Goal: Find specific page/section

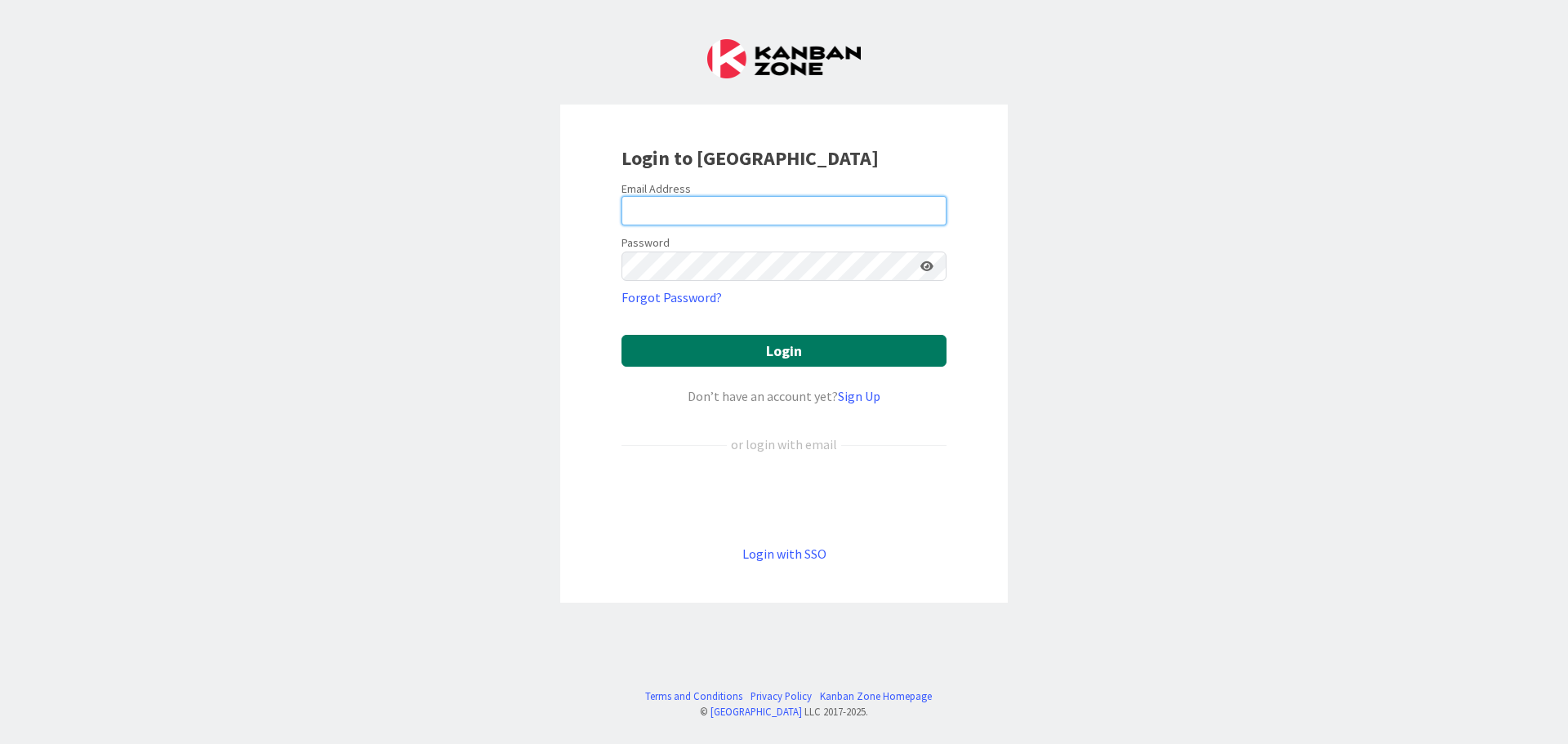
type input "[PERSON_NAME][EMAIL_ADDRESS][PERSON_NAME][DOMAIN_NAME]"
click at [733, 353] on button "Login" at bounding box center [784, 351] width 325 height 32
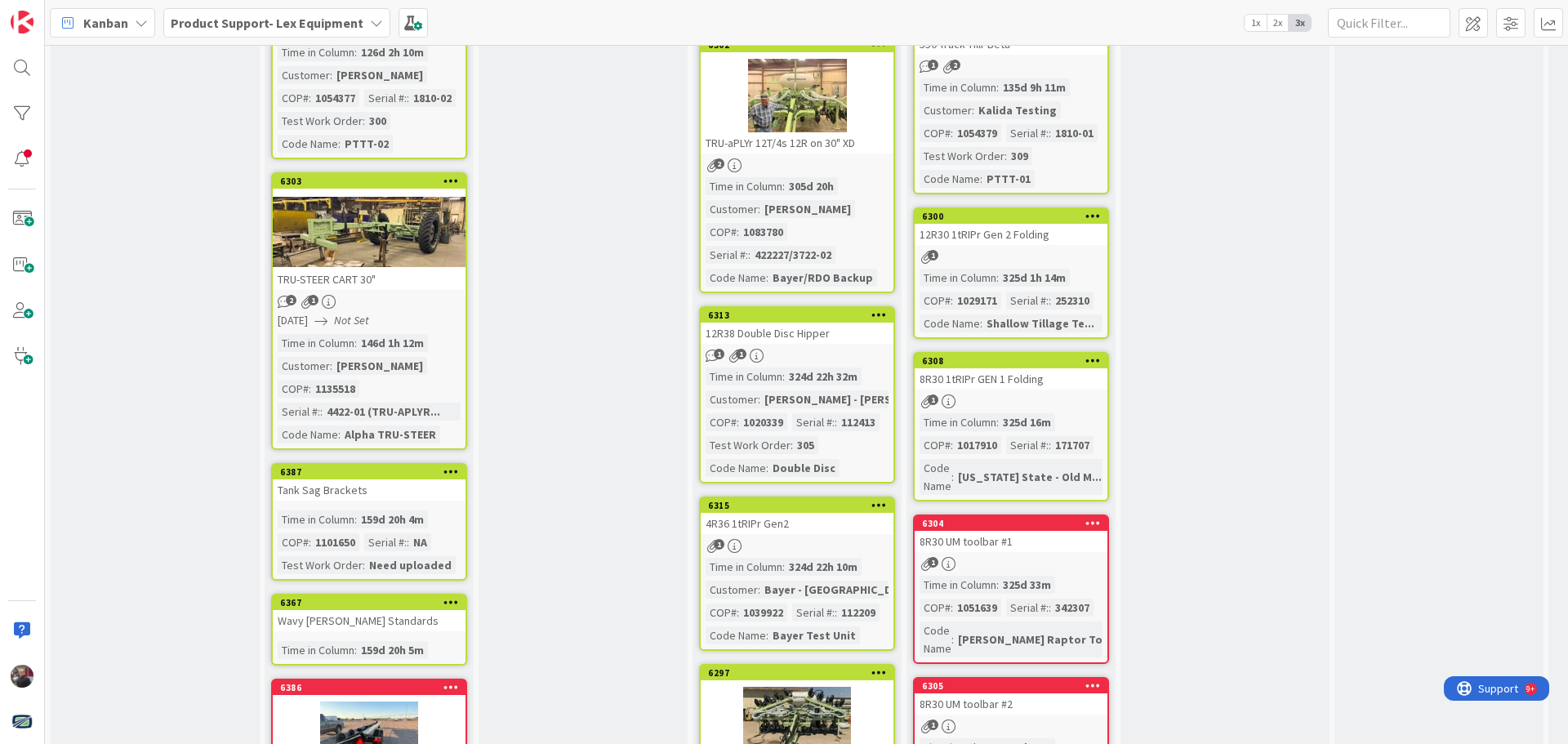
scroll to position [653, 0]
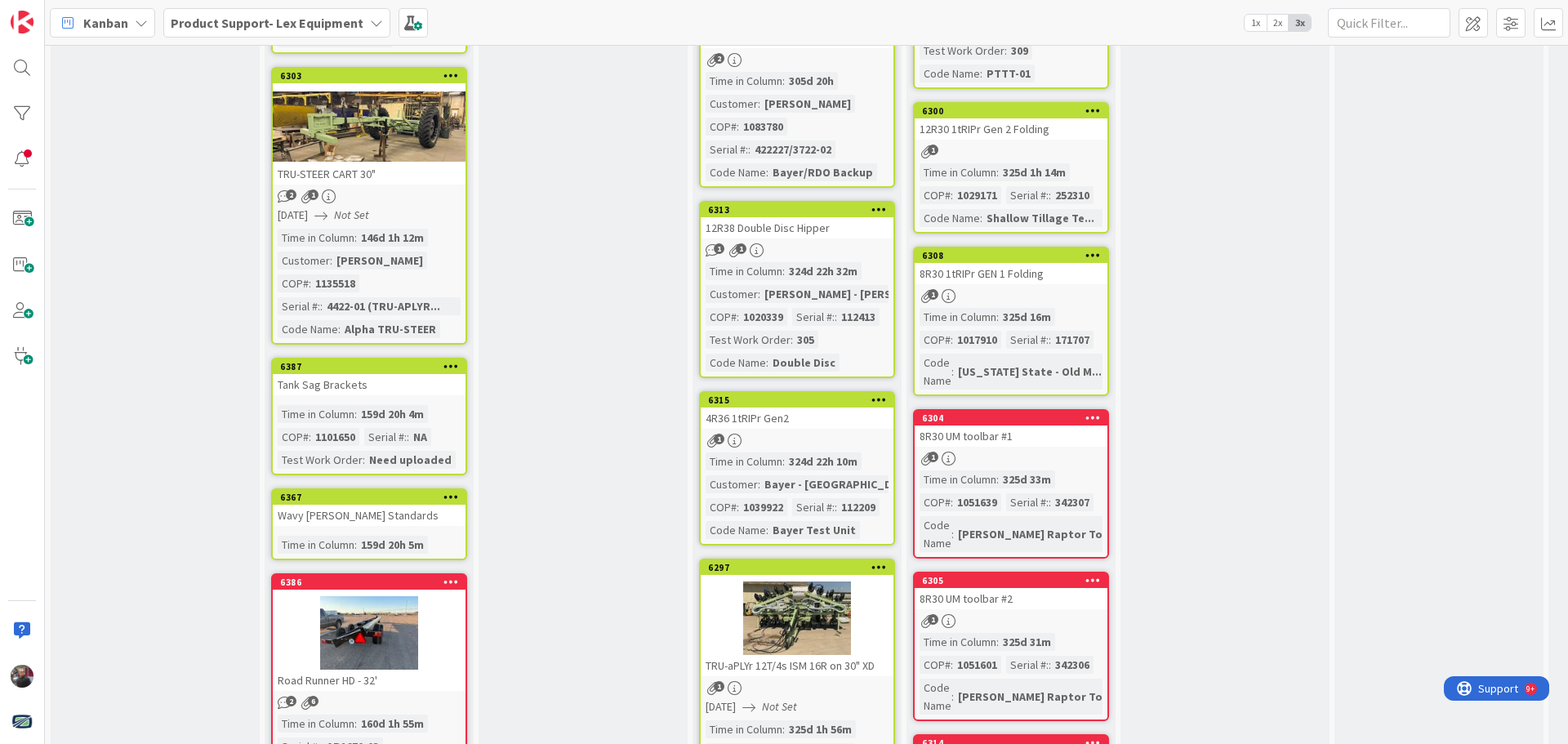
click at [433, 163] on div "TRU-STEER CART 30"" at bounding box center [369, 173] width 193 height 21
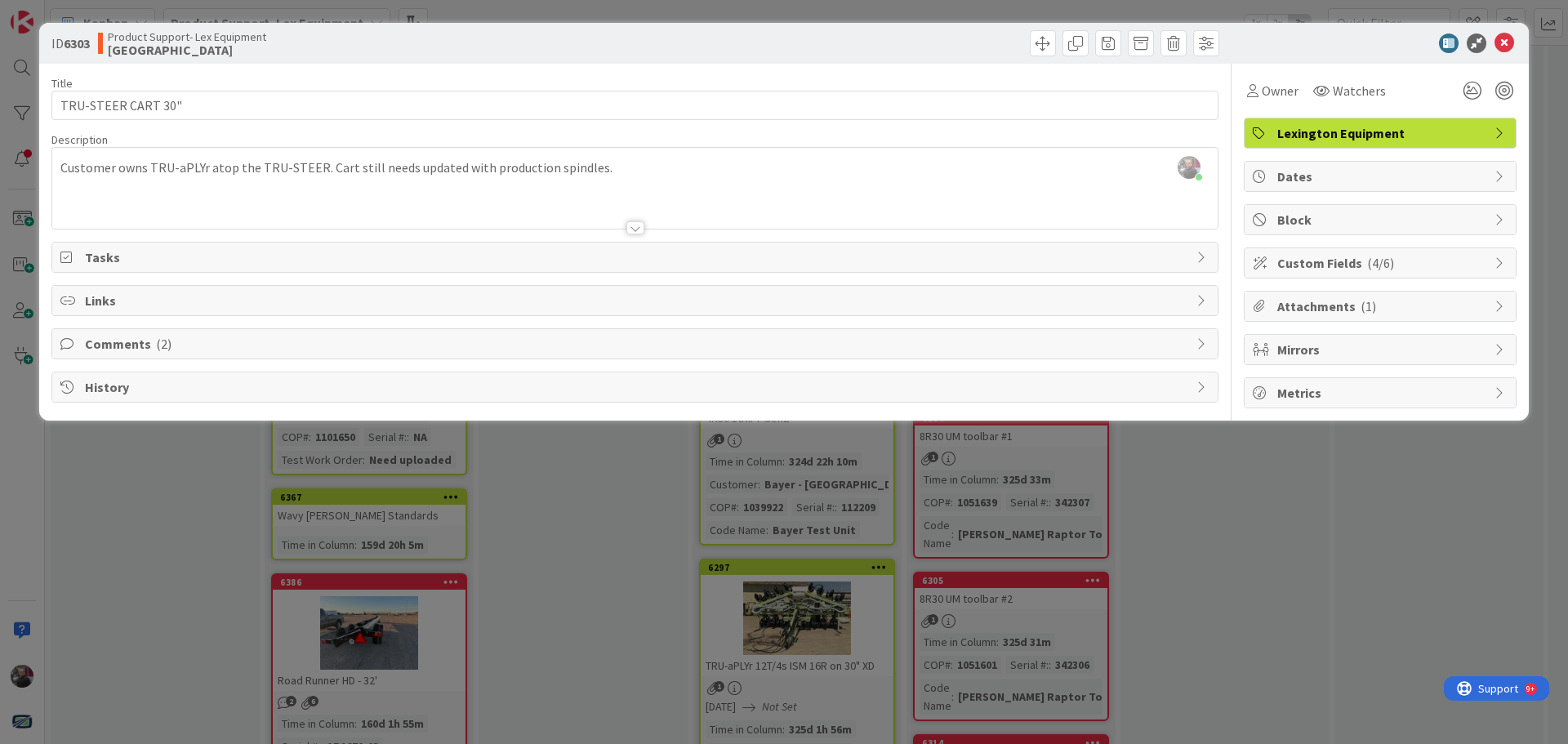
drag, startPoint x: 1417, startPoint y: 264, endPoint x: 1443, endPoint y: 275, distance: 28.2
click at [1418, 264] on span "Custom Fields ( 4/6 )" at bounding box center [1382, 263] width 209 height 19
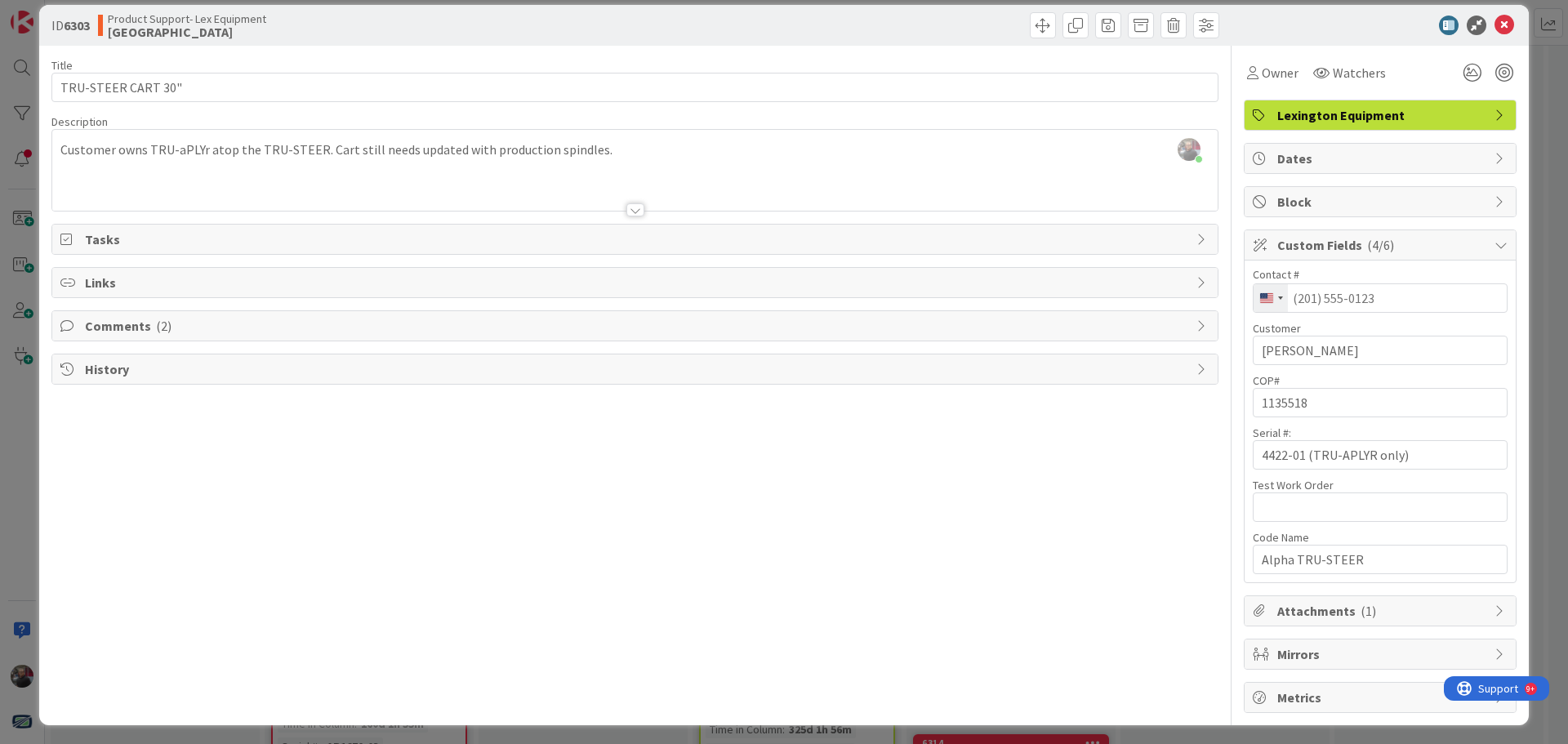
scroll to position [22, 0]
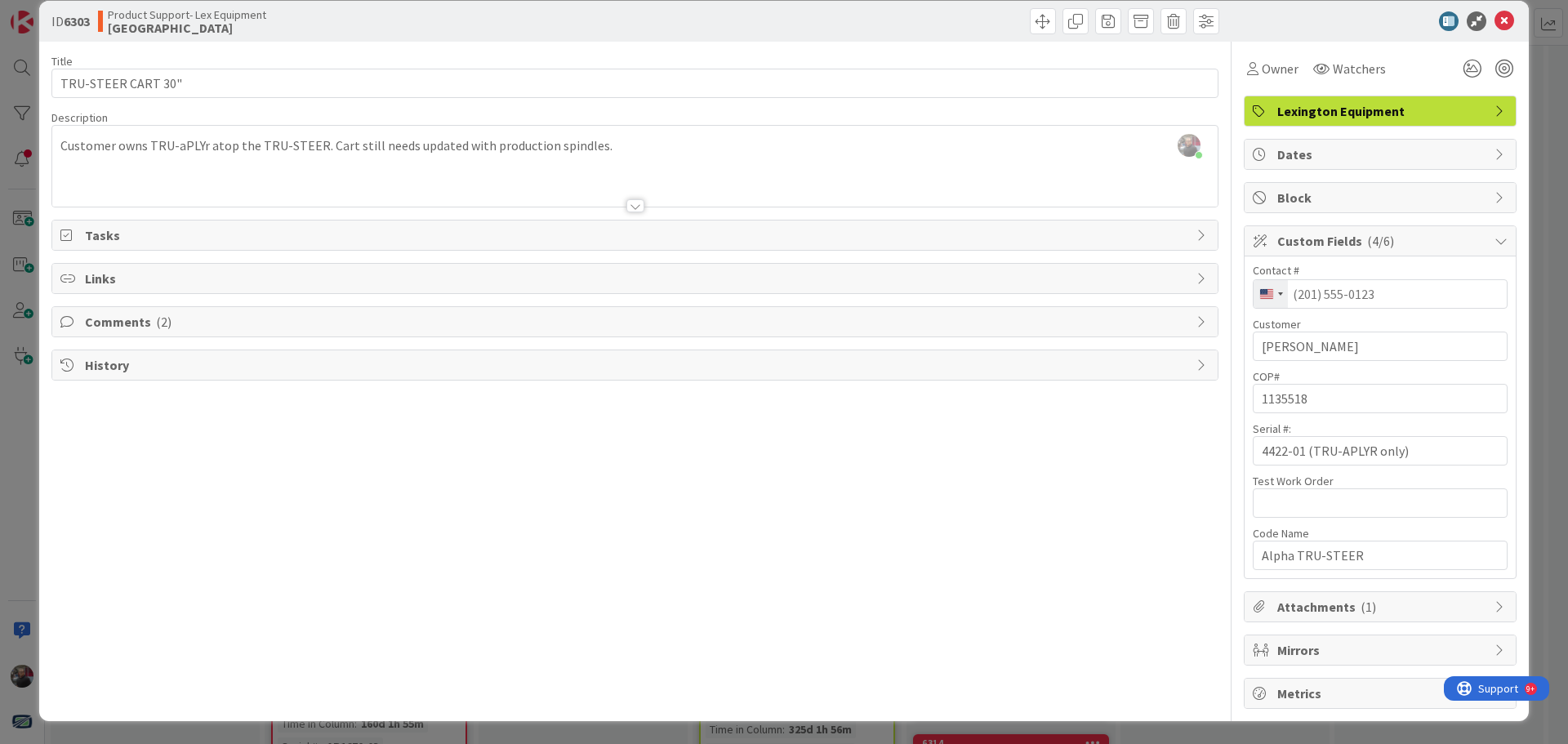
click at [223, 327] on span "Comments ( 2 )" at bounding box center [637, 321] width 1103 height 19
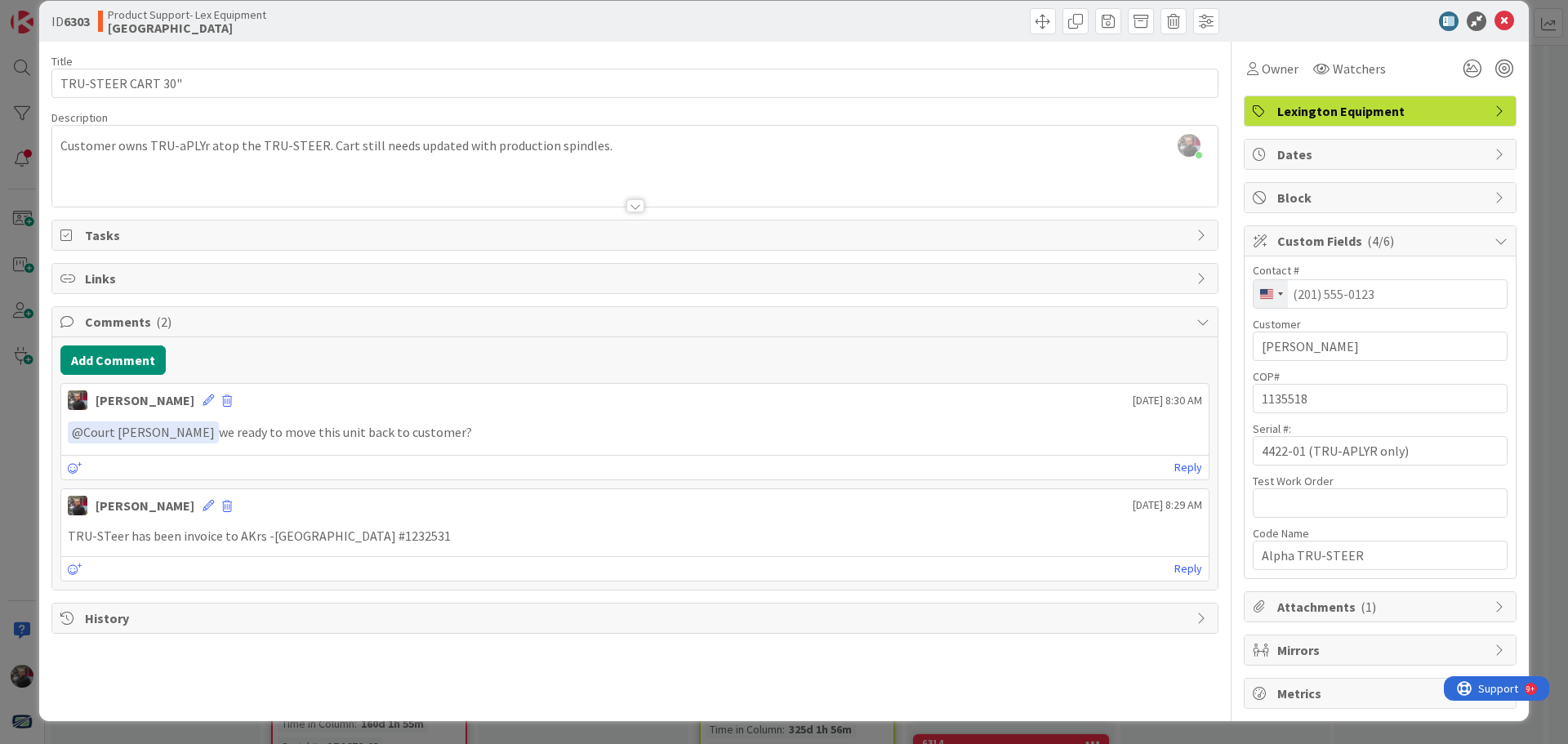
click at [1374, 608] on span "Attachments ( 1 )" at bounding box center [1382, 606] width 209 height 19
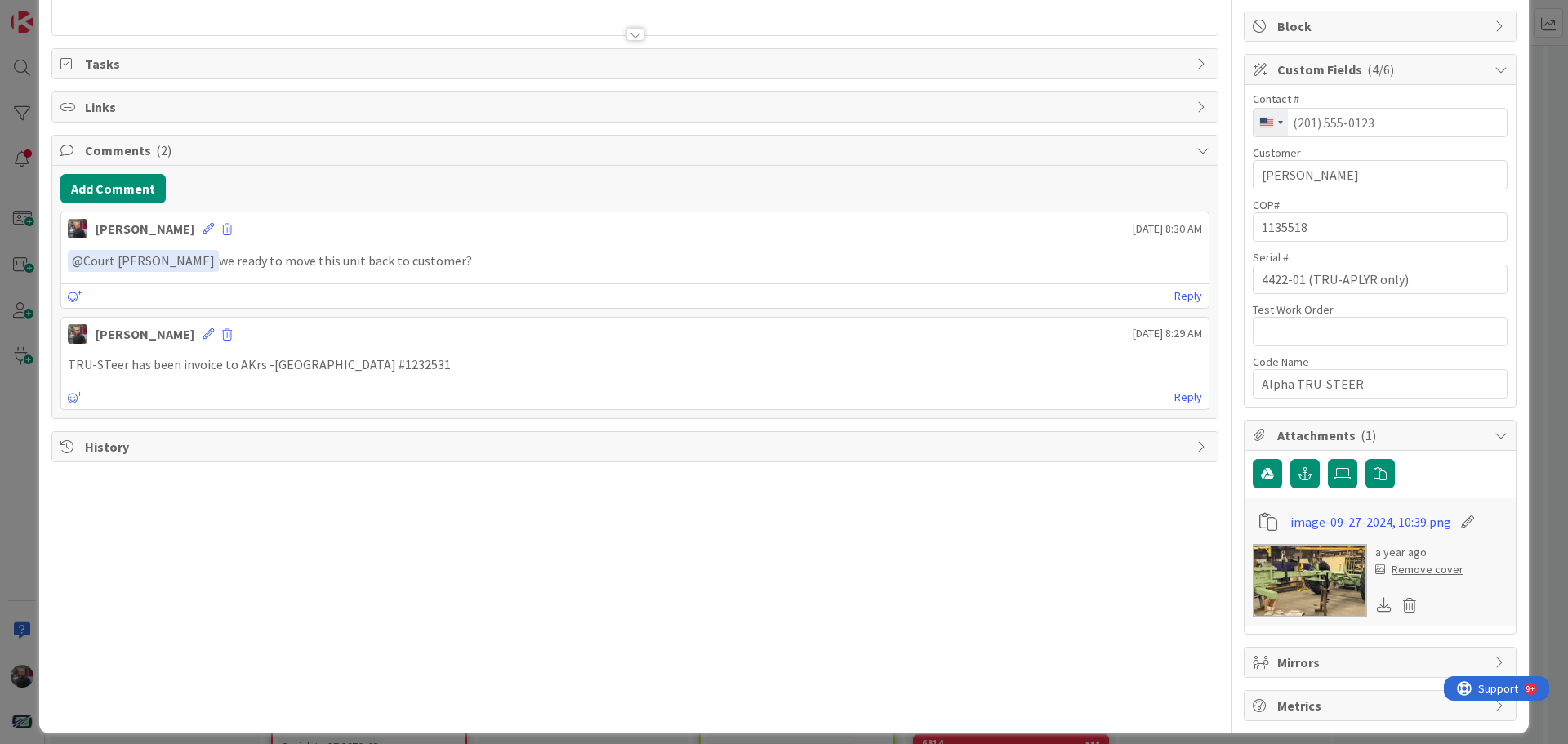
scroll to position [205, 0]
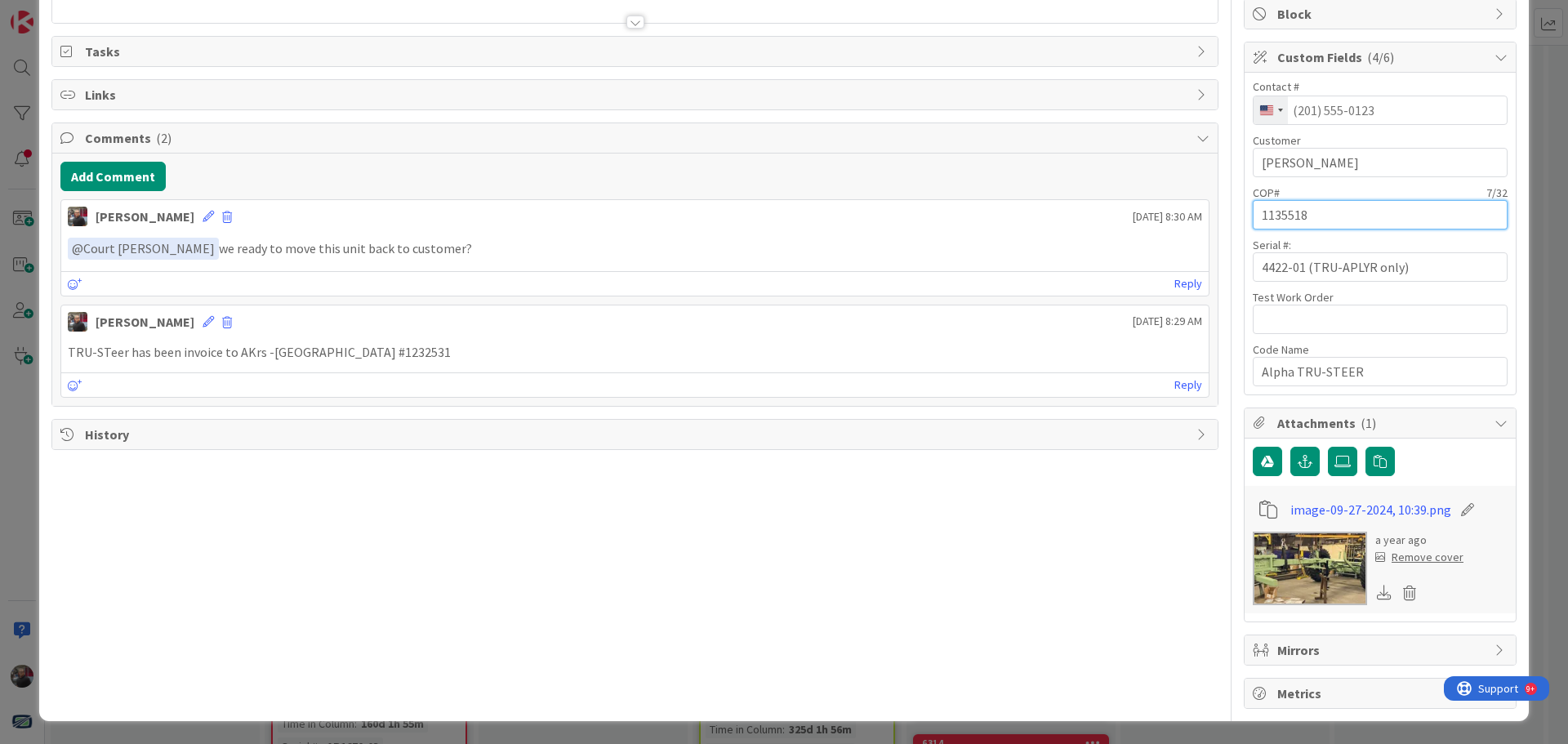
drag, startPoint x: 1315, startPoint y: 218, endPoint x: 1238, endPoint y: 208, distance: 77.6
click at [1245, 208] on div "Contact # [GEOGRAPHIC_DATA] +1 244 results found [GEOGRAPHIC_DATA] +93 [GEOGRAP…" at bounding box center [1380, 233] width 271 height 322
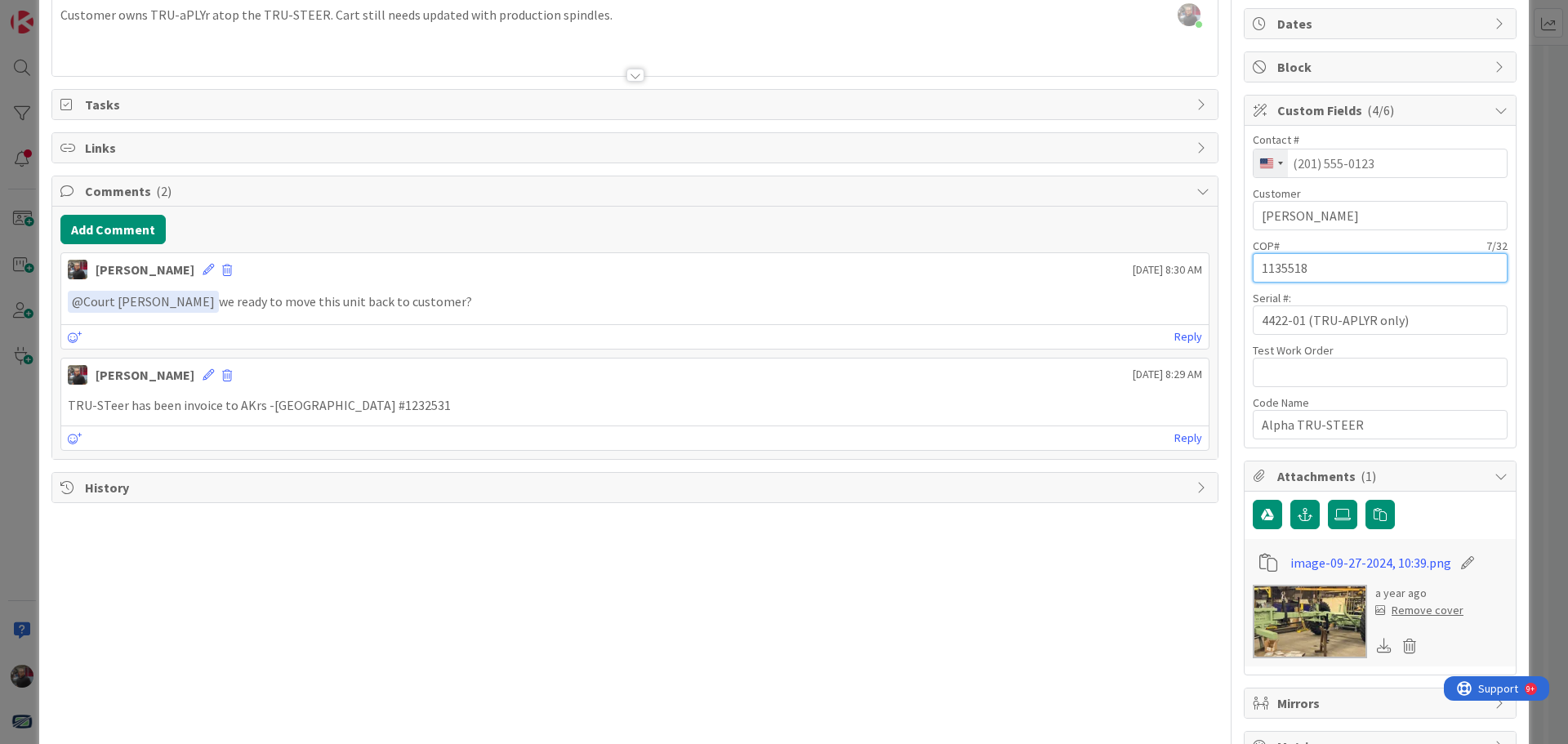
scroll to position [124, 0]
